Goal: Task Accomplishment & Management: Complete application form

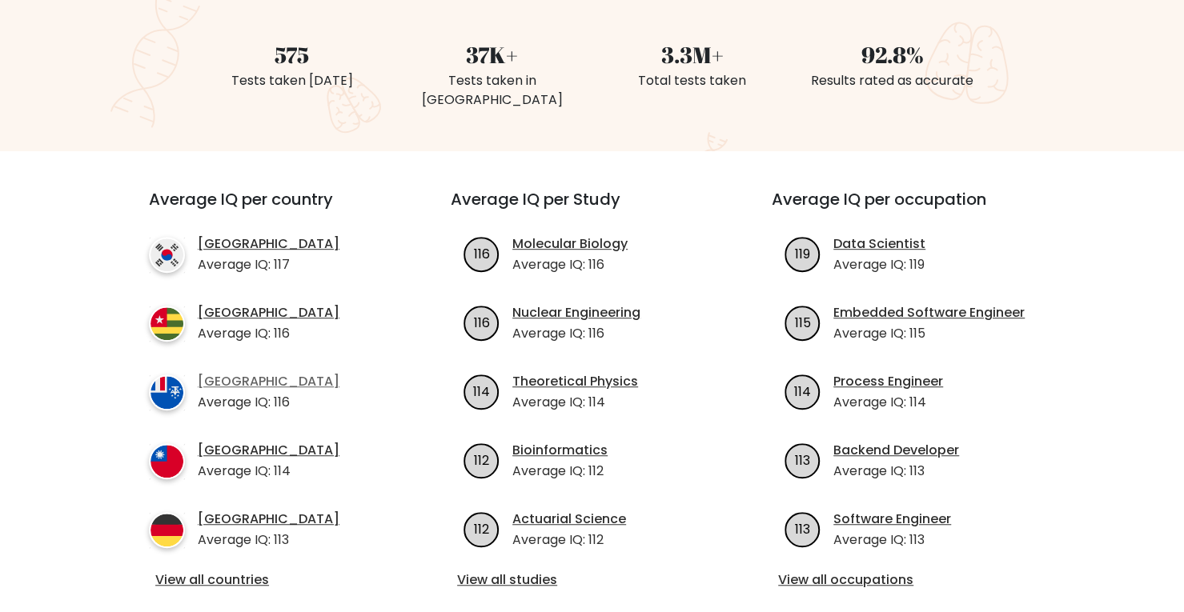
scroll to position [432, 0]
click at [620, 396] on ul "116 Molecular Biology Average IQ: 116 116 114" at bounding box center [592, 391] width 283 height 315
click at [662, 403] on ul "116 Molecular Biology Average IQ: 116 116 114" at bounding box center [592, 391] width 283 height 315
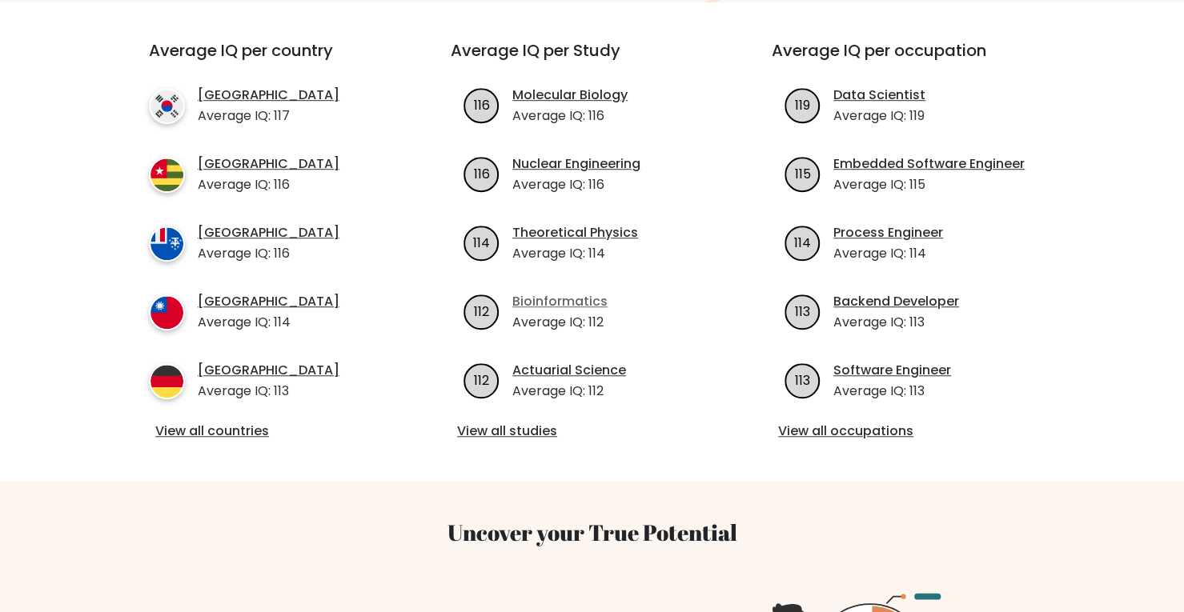
scroll to position [581, 0]
click at [809, 421] on link "View all occupations" at bounding box center [913, 430] width 270 height 19
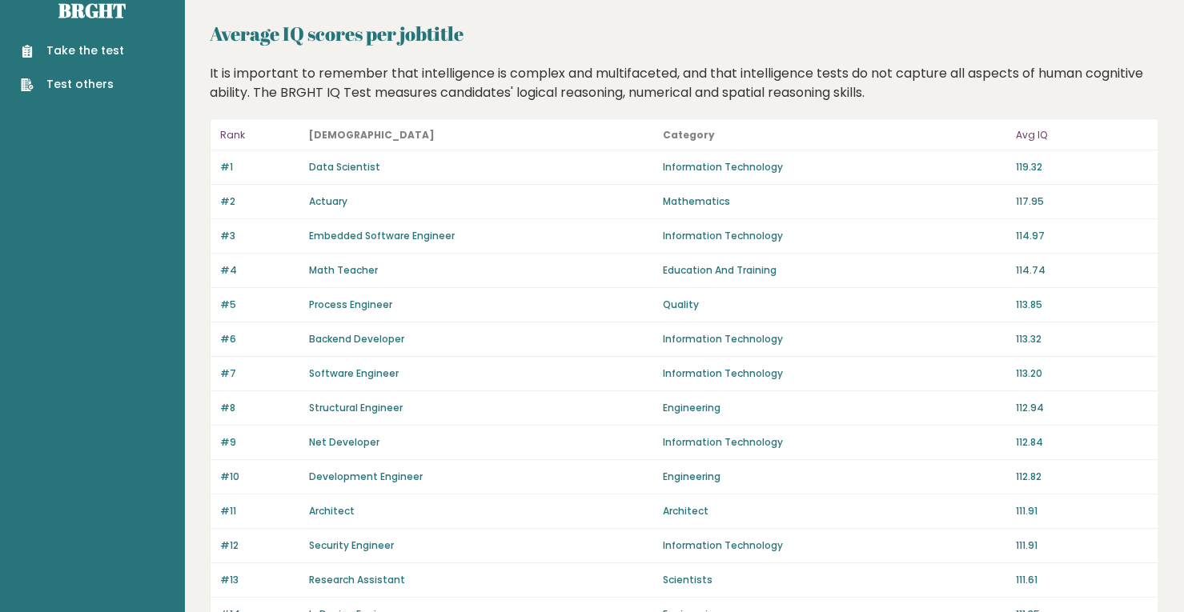
scroll to position [32, 0]
click at [1014, 274] on div "#4 Math Teacher Education And Training 114.74" at bounding box center [684, 269] width 947 height 34
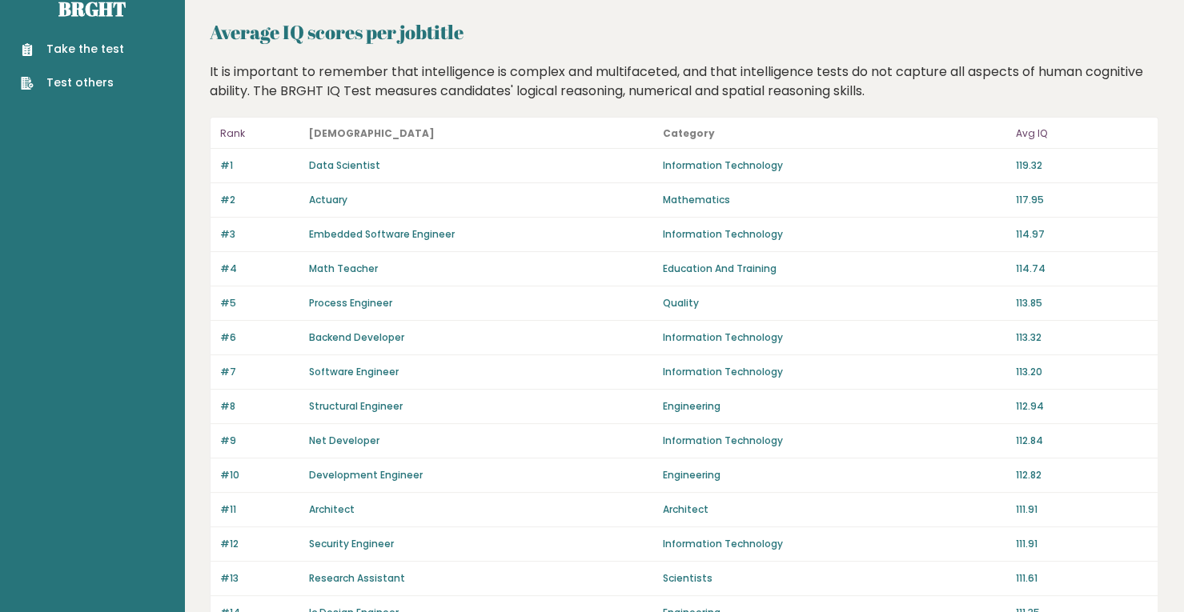
click at [1014, 274] on div "#4 Math Teacher Education And Training 114.74" at bounding box center [684, 269] width 947 height 34
click at [1014, 273] on div "#4 Math Teacher Education And Training 114.74" at bounding box center [684, 269] width 947 height 34
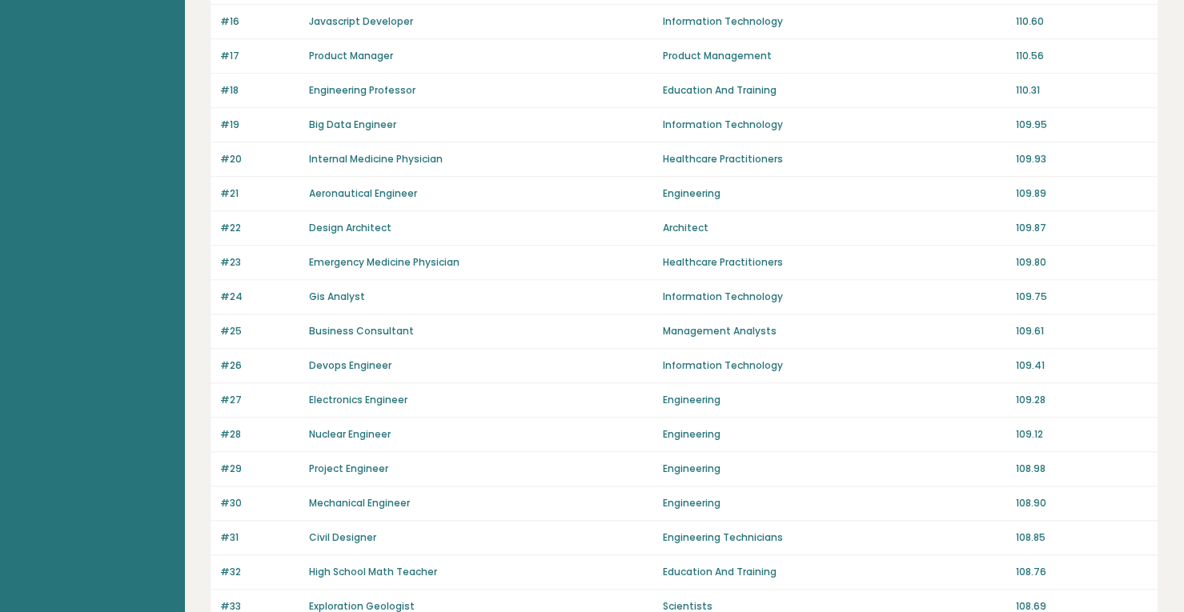
scroll to position [369, 0]
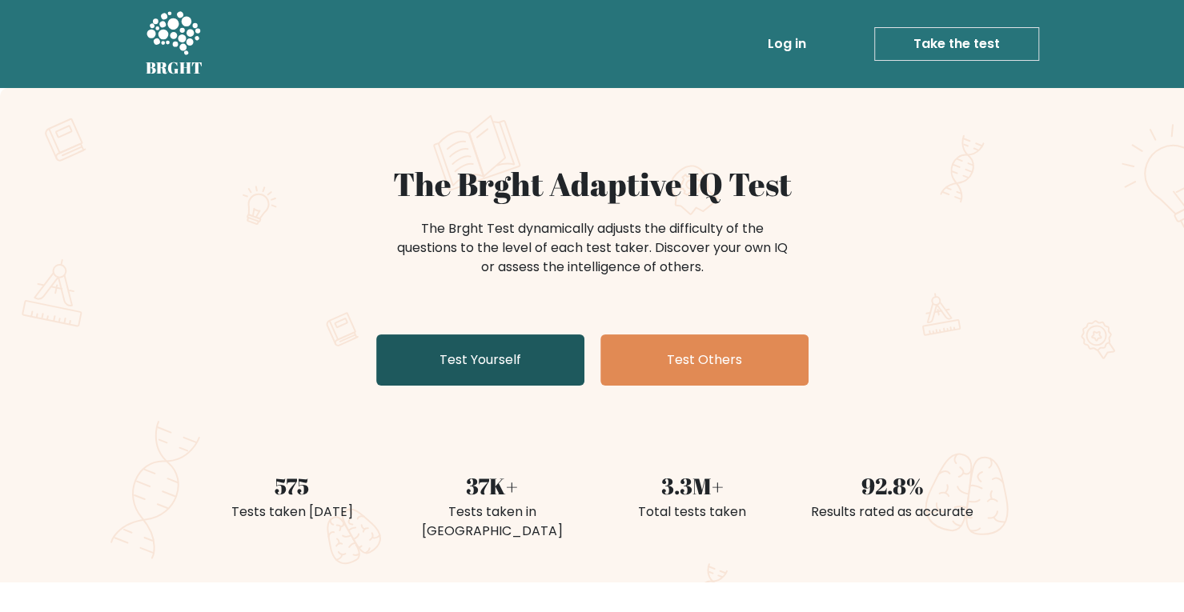
click at [476, 359] on link "Test Yourself" at bounding box center [480, 360] width 208 height 51
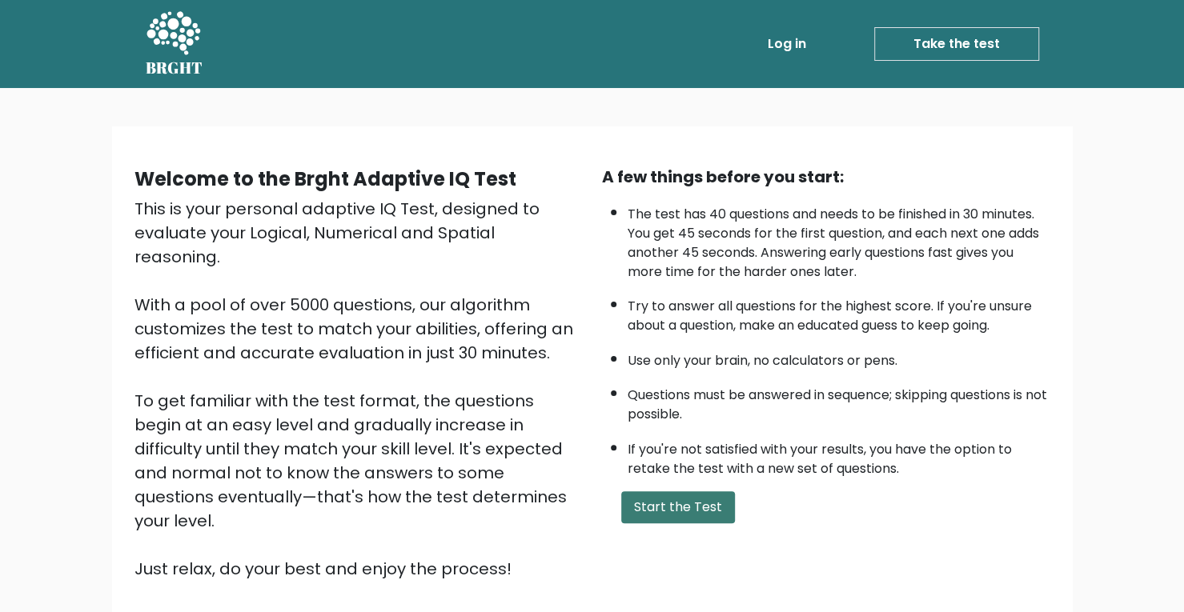
click at [706, 508] on button "Start the Test" at bounding box center [678, 508] width 114 height 32
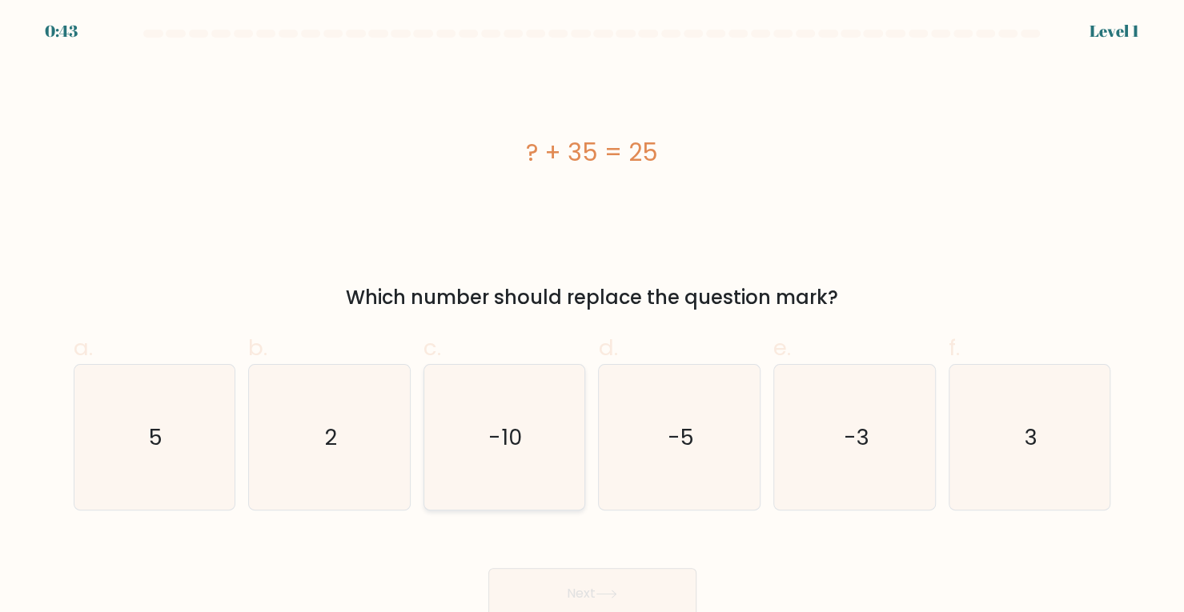
click at [475, 434] on icon "-10" at bounding box center [504, 437] width 145 height 145
click at [592, 317] on input "c. -10" at bounding box center [592, 312] width 1 height 10
radio input "true"
click at [664, 599] on button "Next" at bounding box center [592, 593] width 208 height 51
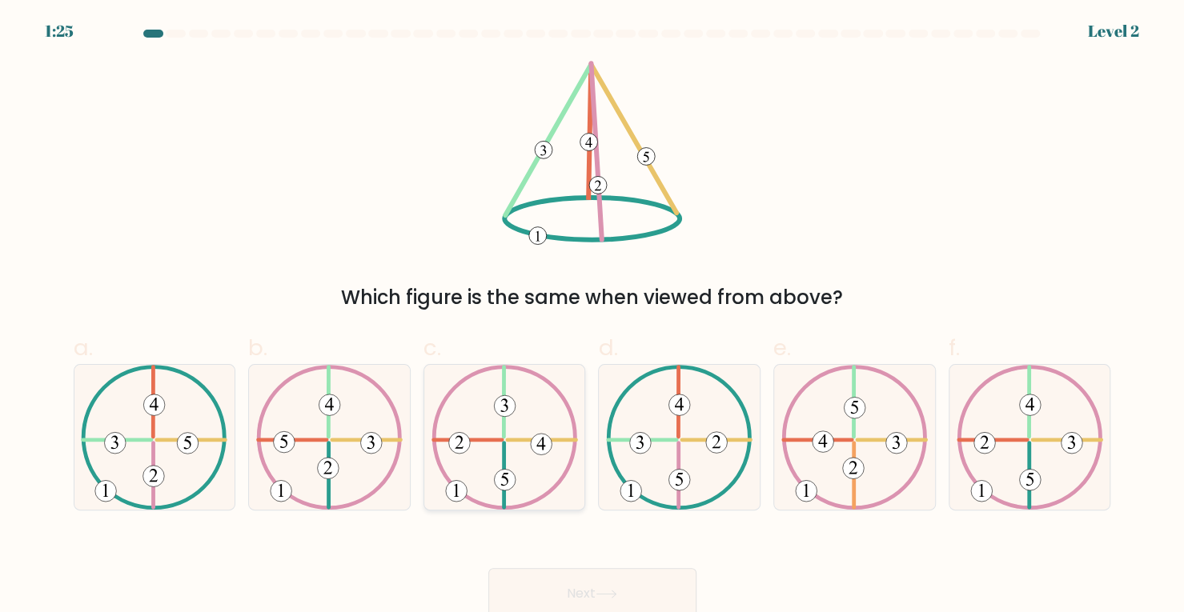
click at [530, 480] on icon at bounding box center [505, 437] width 147 height 145
click at [592, 317] on input "c." at bounding box center [592, 312] width 1 height 10
radio input "true"
click at [597, 584] on button "Next" at bounding box center [592, 593] width 208 height 51
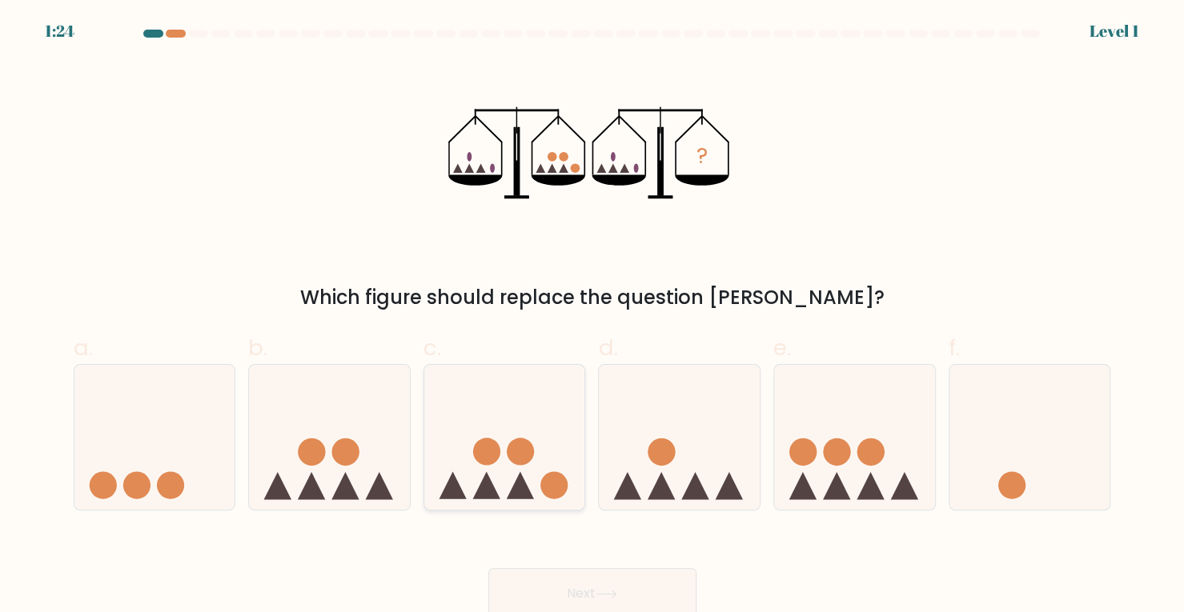
click at [545, 431] on icon at bounding box center [504, 437] width 161 height 133
click at [592, 317] on input "c." at bounding box center [592, 312] width 1 height 10
radio input "true"
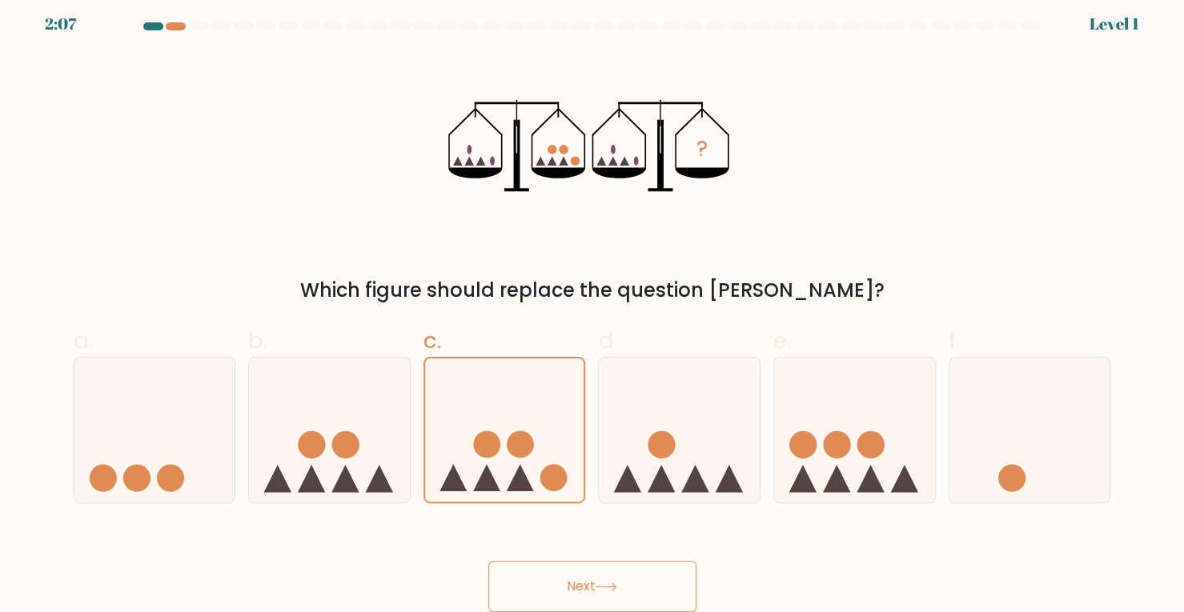
click at [645, 575] on button "Next" at bounding box center [592, 586] width 208 height 51
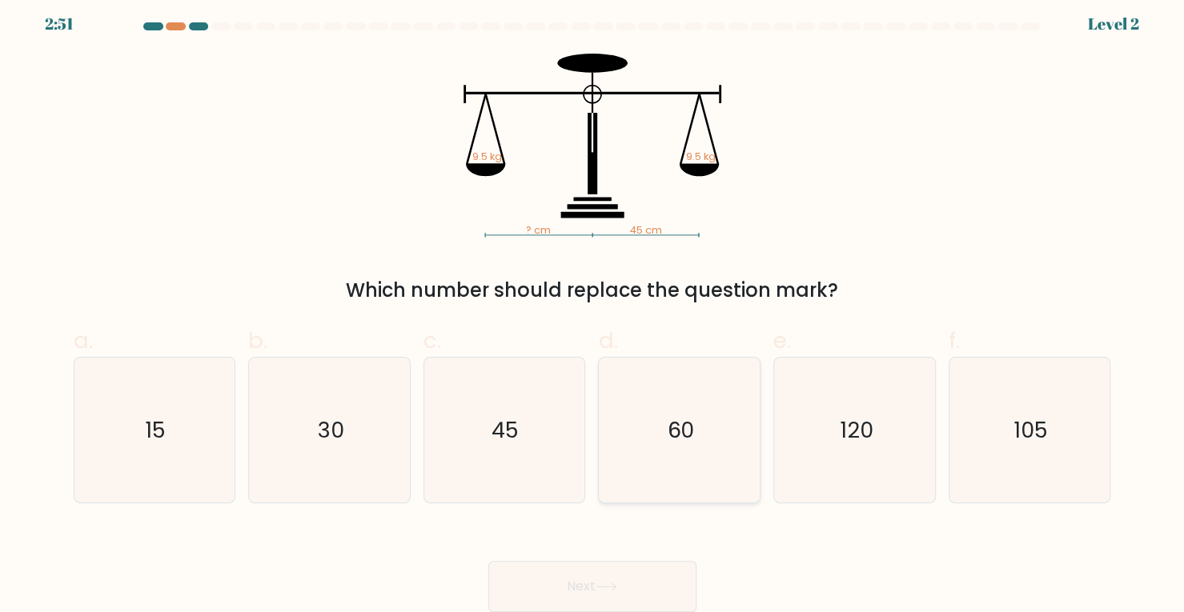
click at [697, 482] on icon "60" at bounding box center [679, 430] width 145 height 145
click at [593, 310] on input "d. 60" at bounding box center [592, 304] width 1 height 10
radio input "true"
click at [532, 444] on icon "45" at bounding box center [504, 430] width 145 height 145
click at [592, 310] on input "c. 45" at bounding box center [592, 304] width 1 height 10
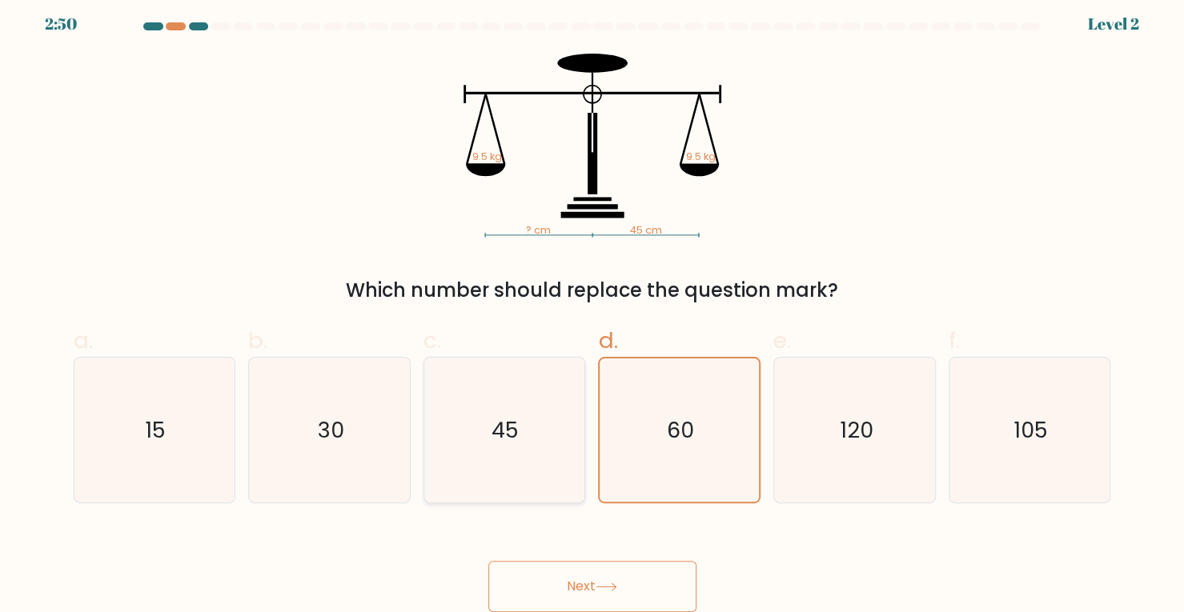
radio input "true"
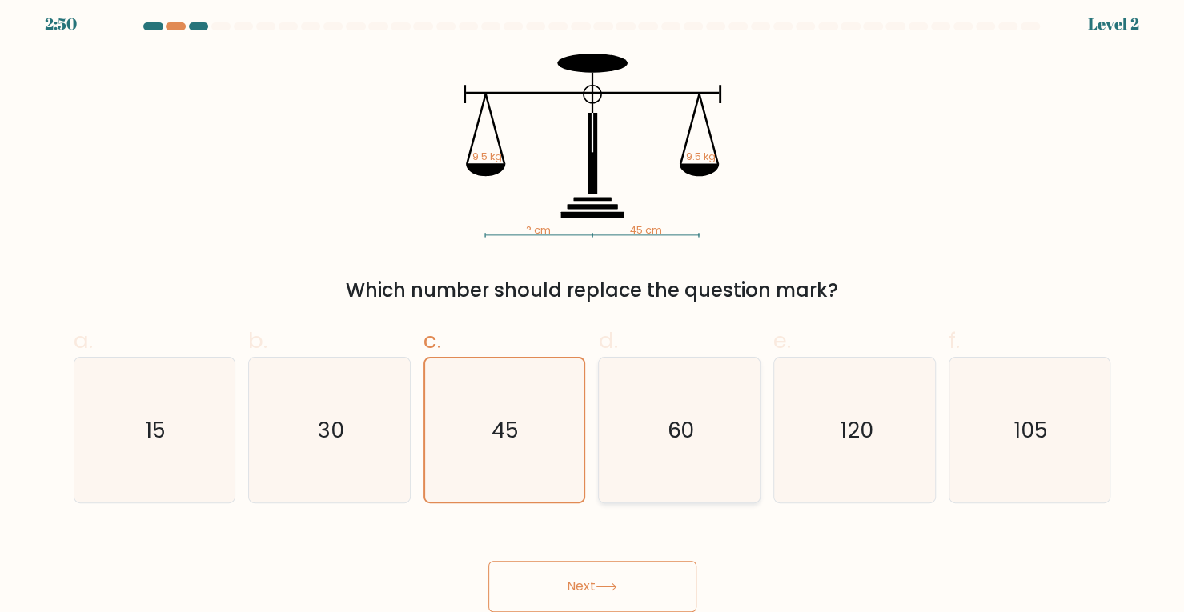
click at [671, 451] on icon "60" at bounding box center [679, 430] width 145 height 145
click at [593, 310] on input "d. 60" at bounding box center [592, 304] width 1 height 10
radio input "true"
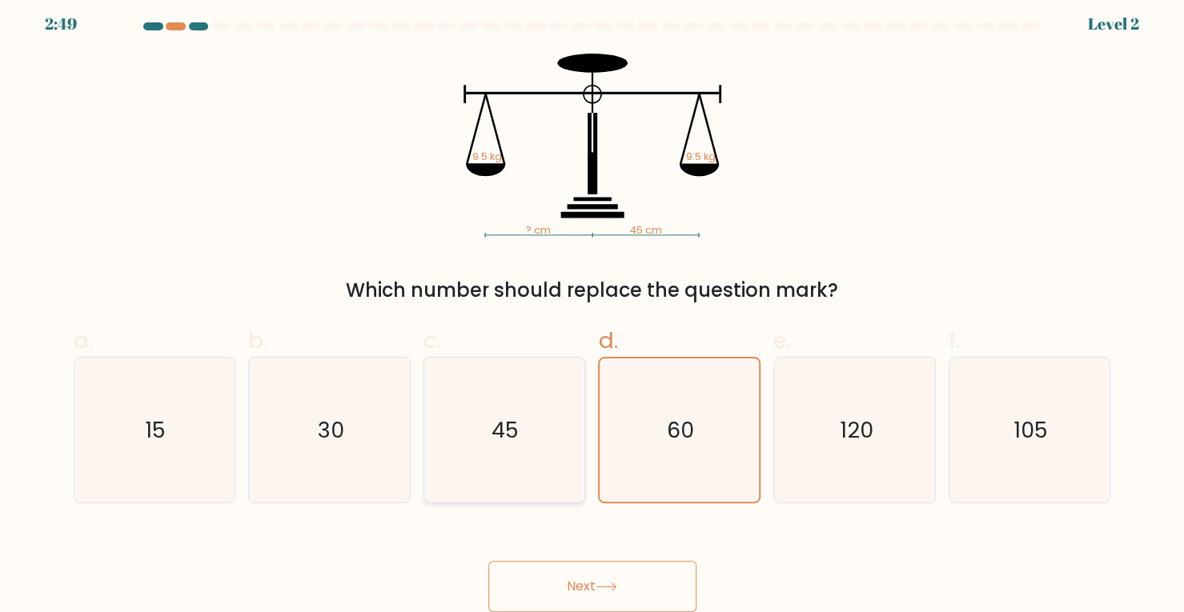
click at [442, 468] on icon "45" at bounding box center [504, 430] width 145 height 145
click at [592, 310] on input "c. 45" at bounding box center [592, 304] width 1 height 10
radio input "true"
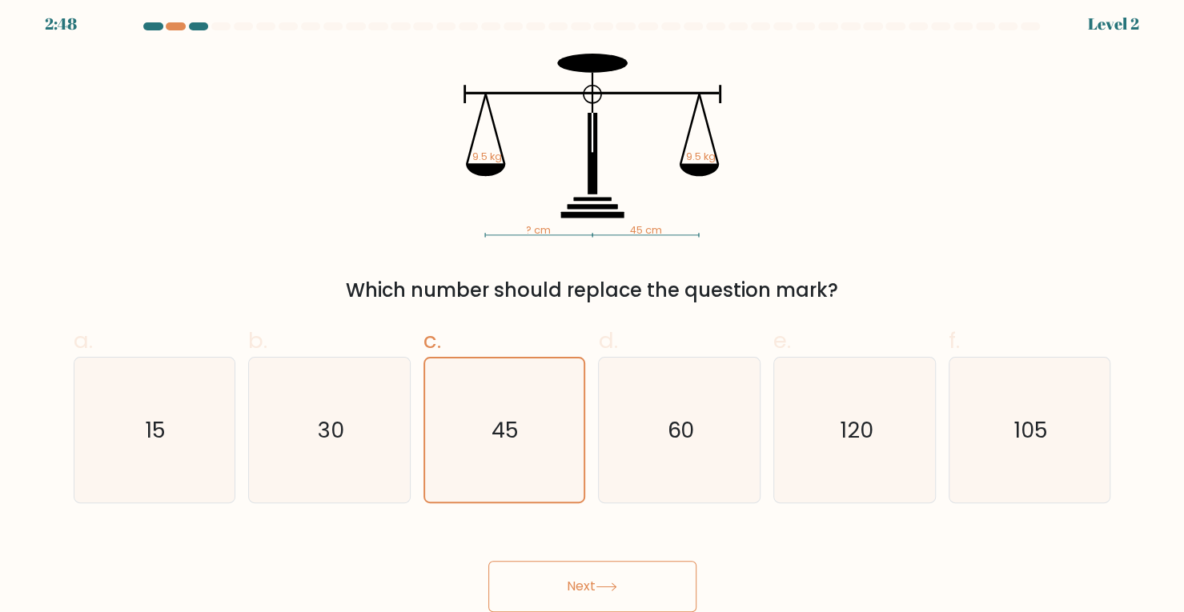
click at [531, 569] on button "Next" at bounding box center [592, 586] width 208 height 51
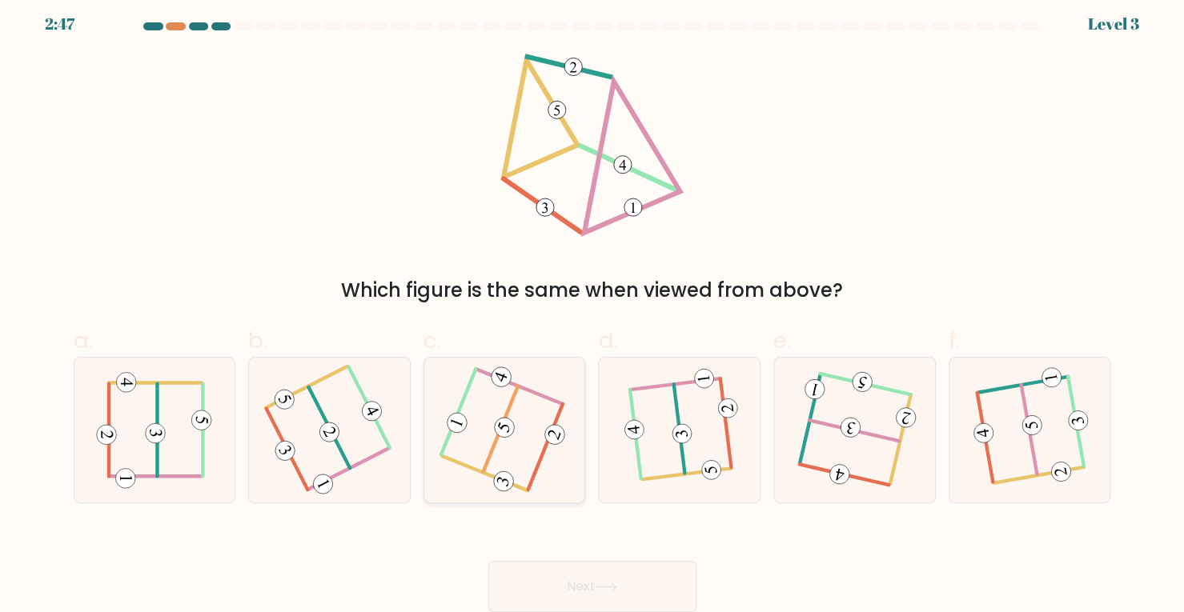
click at [544, 472] on icon at bounding box center [505, 430] width 116 height 116
click at [592, 310] on input "c." at bounding box center [592, 304] width 1 height 10
radio input "true"
click at [572, 578] on button "Next" at bounding box center [592, 586] width 208 height 51
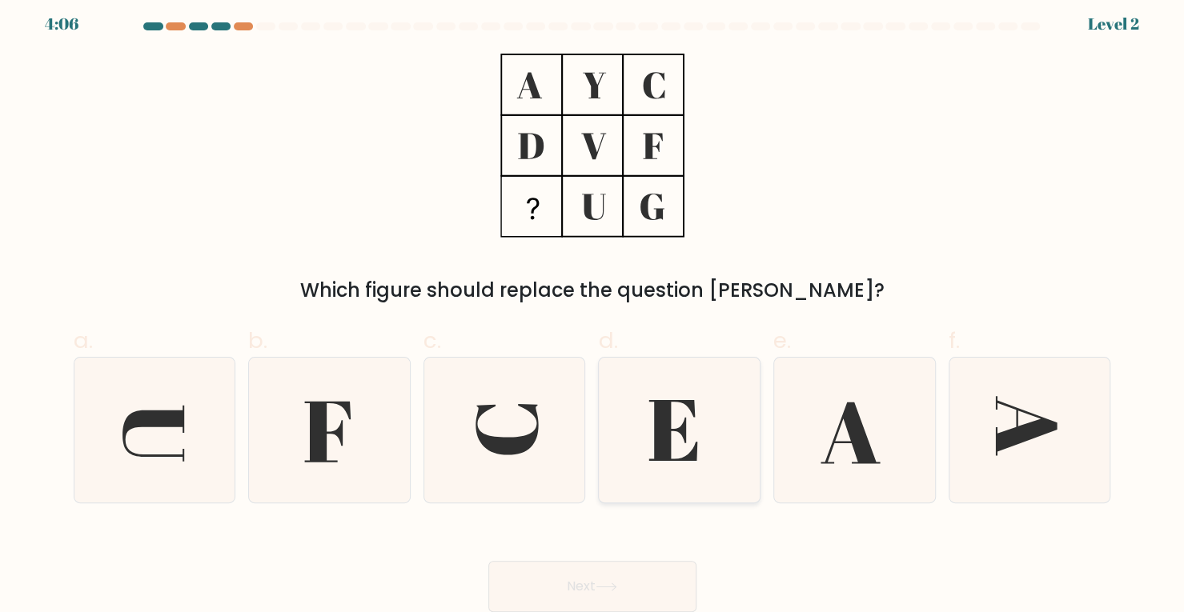
click at [683, 435] on icon at bounding box center [673, 430] width 49 height 61
click at [593, 310] on input "d." at bounding box center [592, 304] width 1 height 10
radio input "true"
click at [534, 596] on button "Next" at bounding box center [592, 586] width 208 height 51
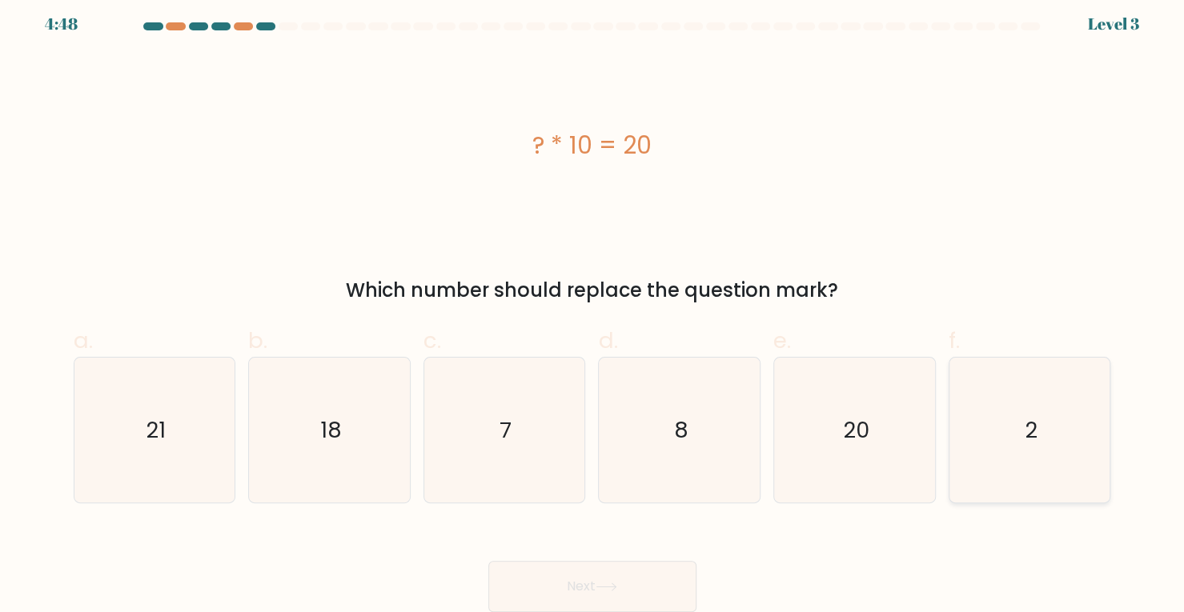
click at [1079, 460] on icon "2" at bounding box center [1029, 430] width 145 height 145
click at [593, 310] on input "f. 2" at bounding box center [592, 304] width 1 height 10
radio input "true"
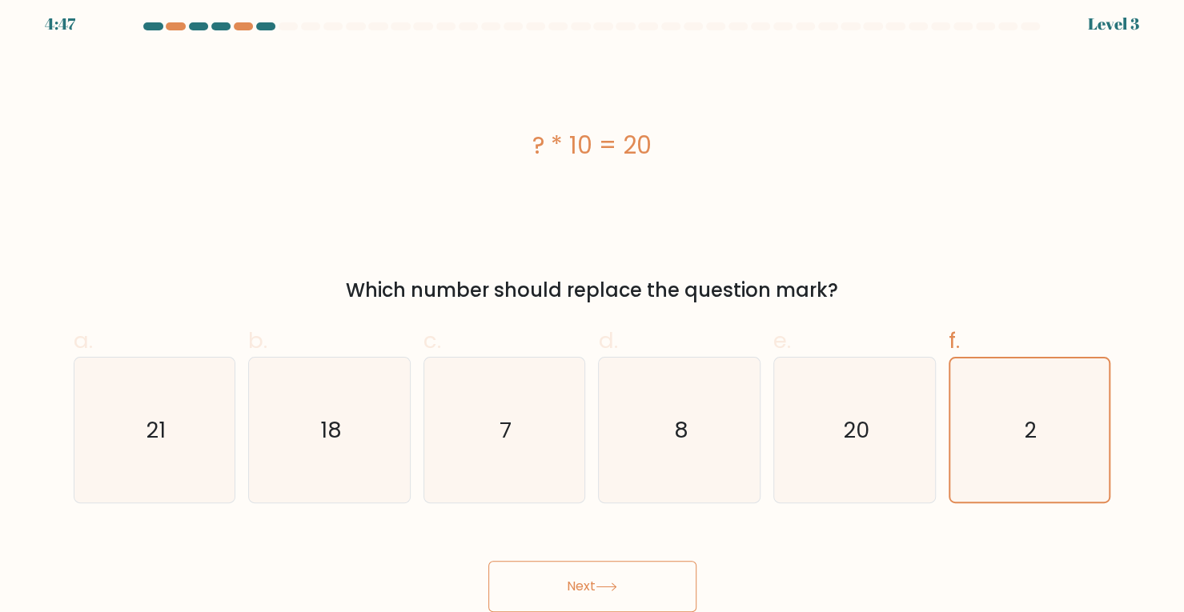
click at [620, 574] on button "Next" at bounding box center [592, 586] width 208 height 51
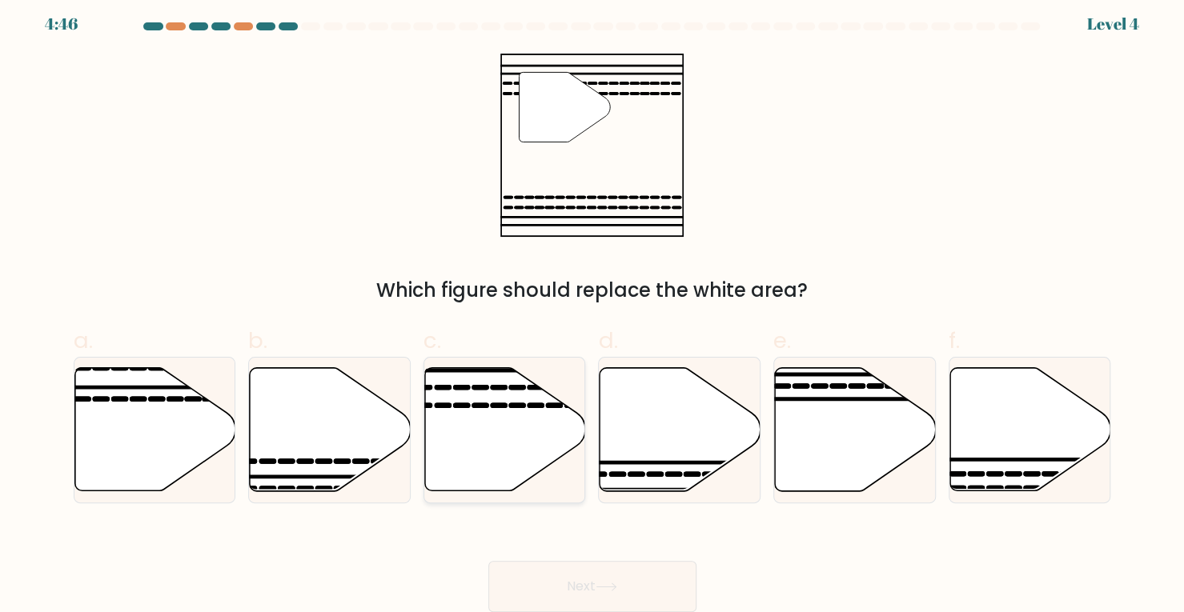
click at [521, 486] on icon at bounding box center [504, 430] width 161 height 126
click at [592, 310] on input "c." at bounding box center [592, 304] width 1 height 10
radio input "true"
click at [564, 581] on button "Next" at bounding box center [592, 586] width 208 height 51
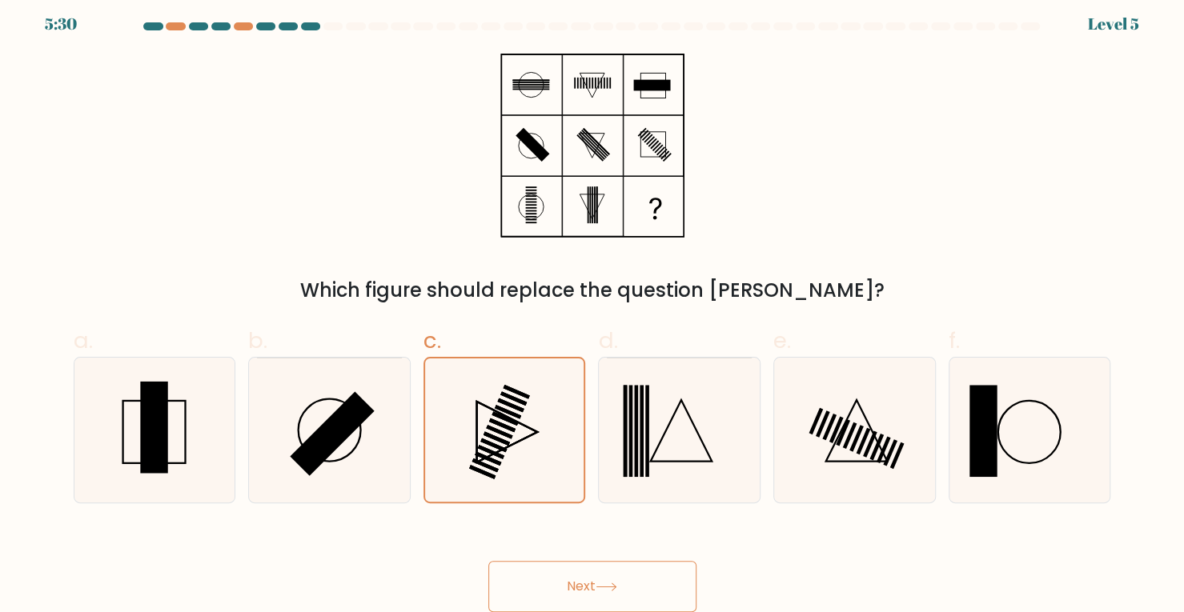
click at [578, 593] on button "Next" at bounding box center [592, 586] width 208 height 51
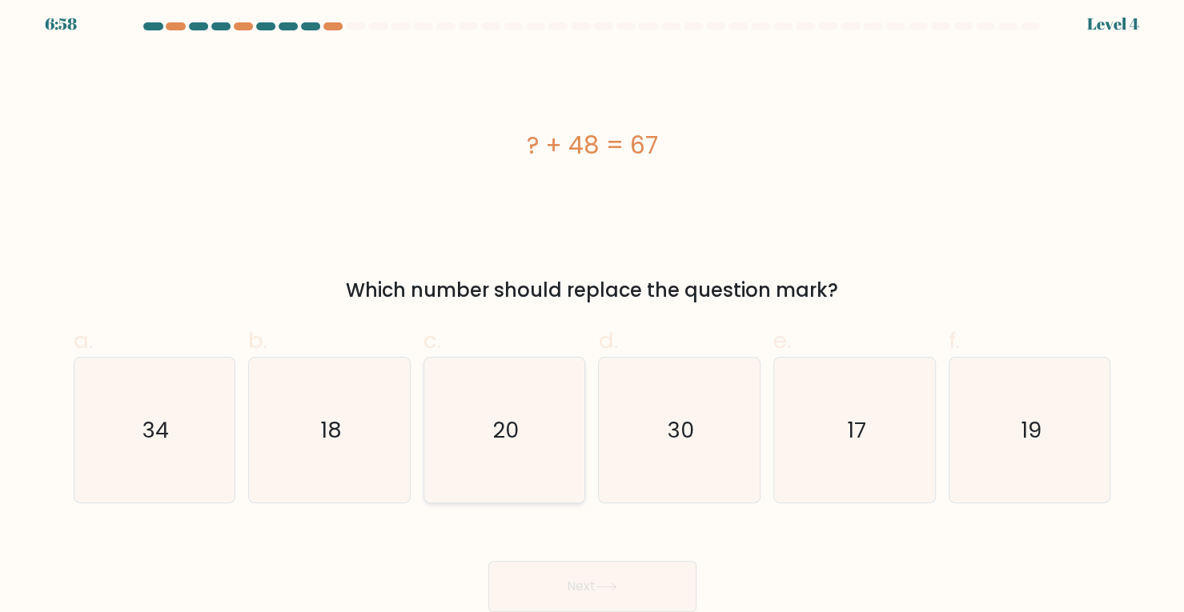
click at [529, 467] on icon "20" at bounding box center [504, 430] width 145 height 145
click at [592, 310] on input "c. 20" at bounding box center [592, 304] width 1 height 10
radio input "true"
click at [600, 596] on button "Next" at bounding box center [592, 586] width 208 height 51
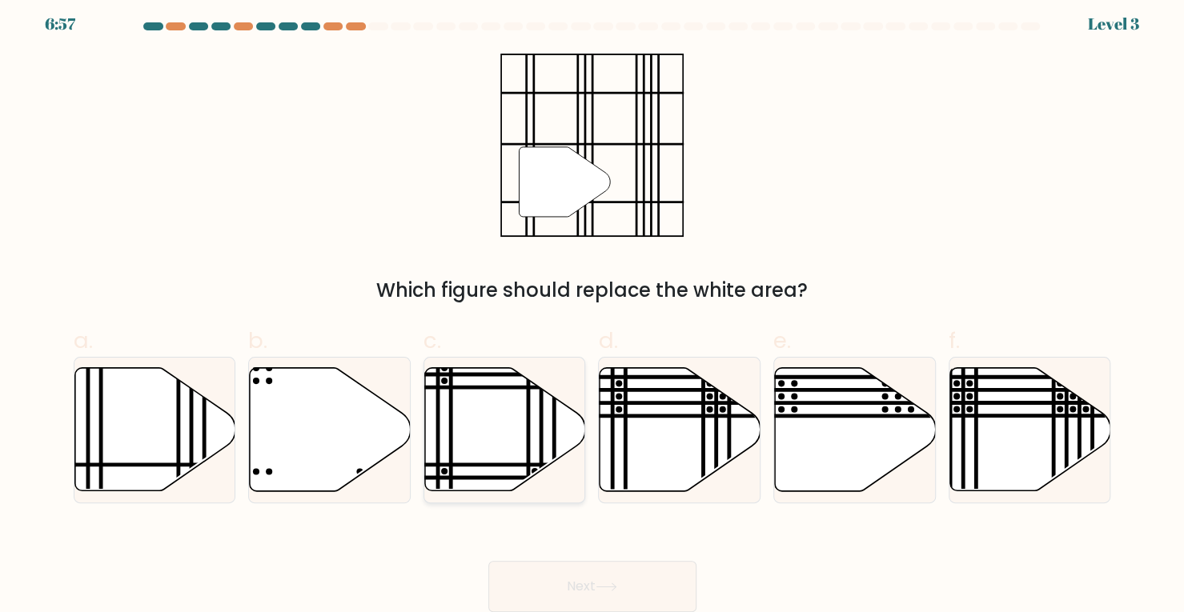
click at [504, 407] on icon at bounding box center [505, 429] width 161 height 123
click at [592, 310] on input "c." at bounding box center [592, 304] width 1 height 10
radio input "true"
click at [565, 568] on button "Next" at bounding box center [592, 586] width 208 height 51
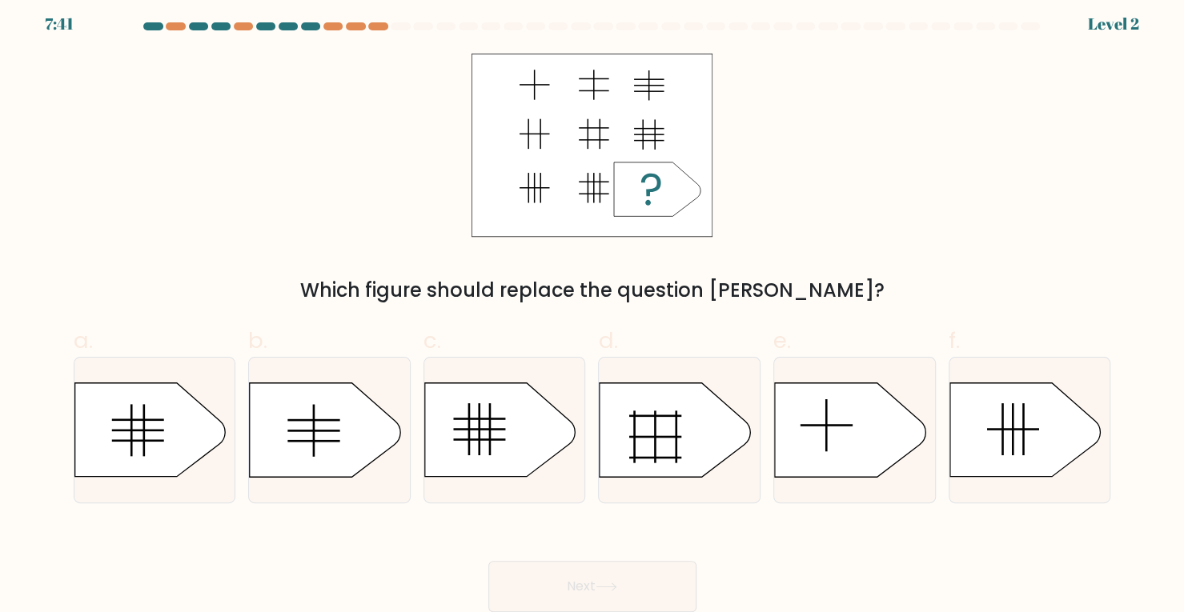
click at [505, 438] on icon at bounding box center [499, 430] width 151 height 94
click at [592, 310] on input "c." at bounding box center [592, 304] width 1 height 10
radio input "true"
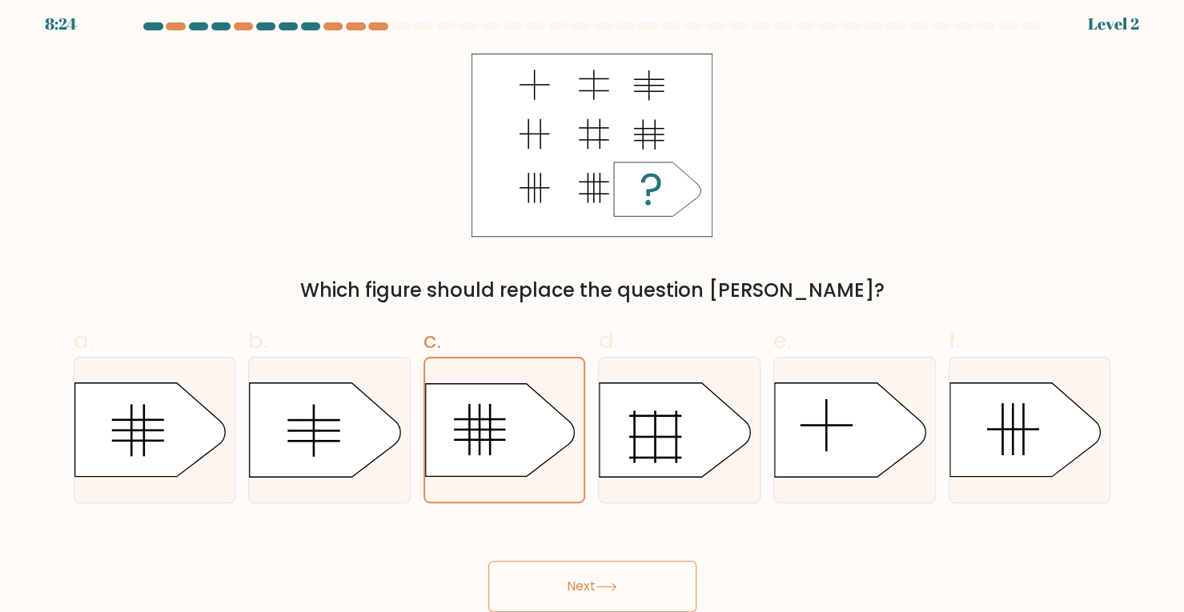
click at [568, 572] on button "Next" at bounding box center [592, 586] width 208 height 51
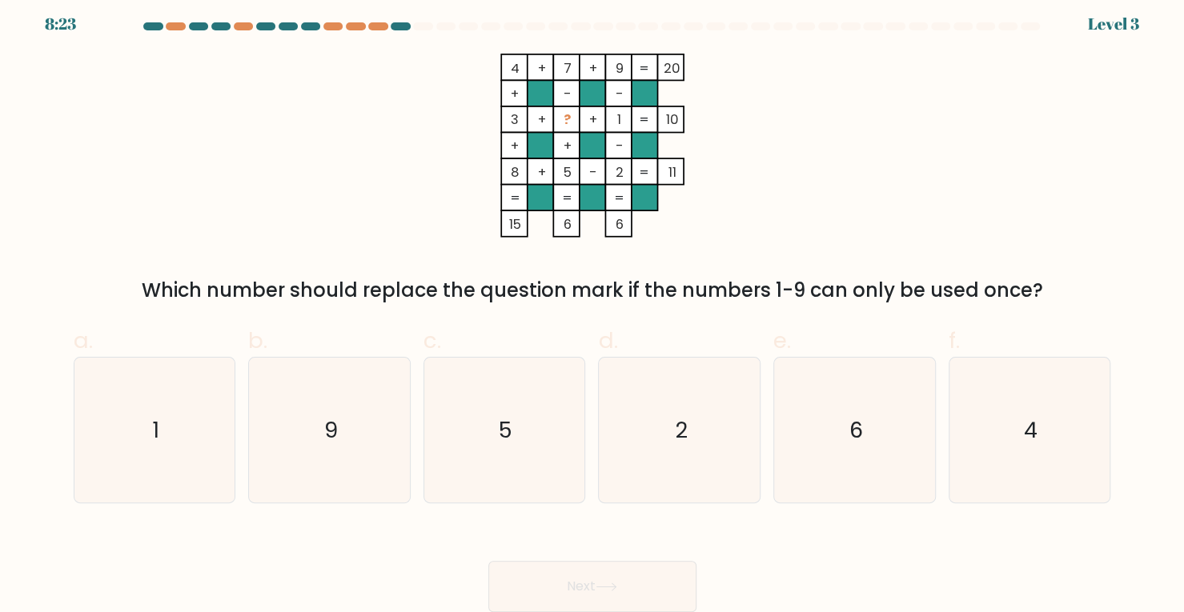
click at [520, 448] on icon "5" at bounding box center [504, 430] width 145 height 145
click at [592, 310] on input "c. 5" at bounding box center [592, 304] width 1 height 10
radio input "true"
